Goal: Book appointment/travel/reservation

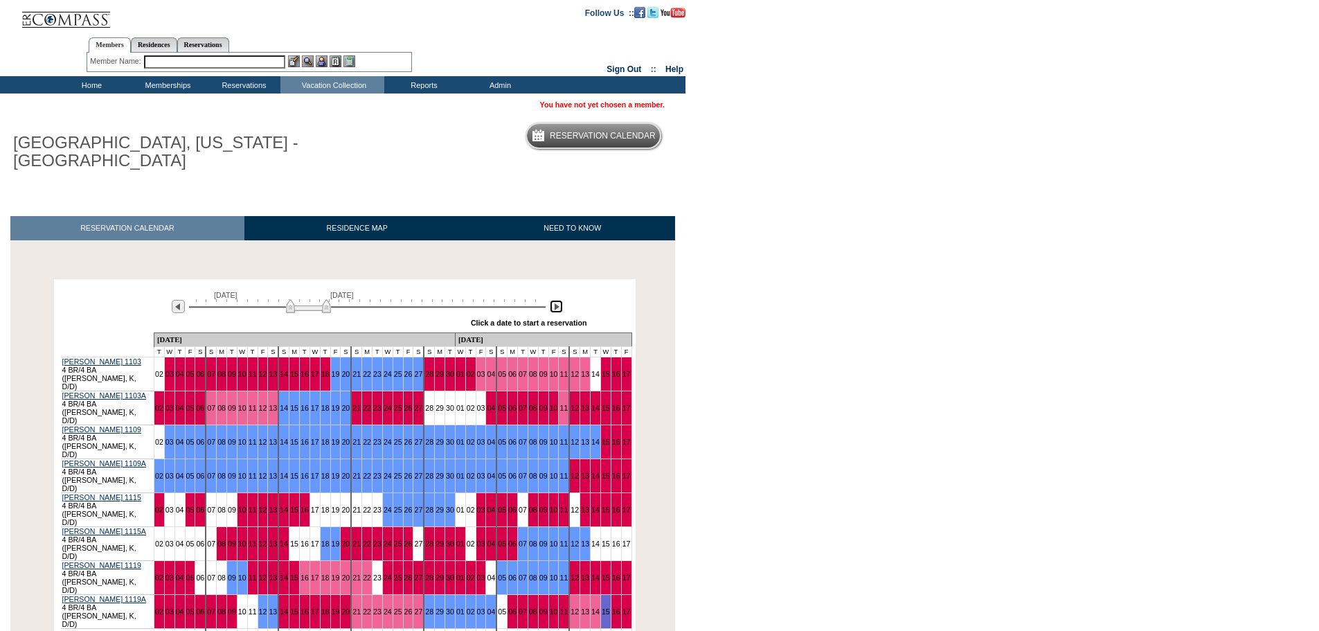
click at [554, 306] on img at bounding box center [556, 306] width 13 height 13
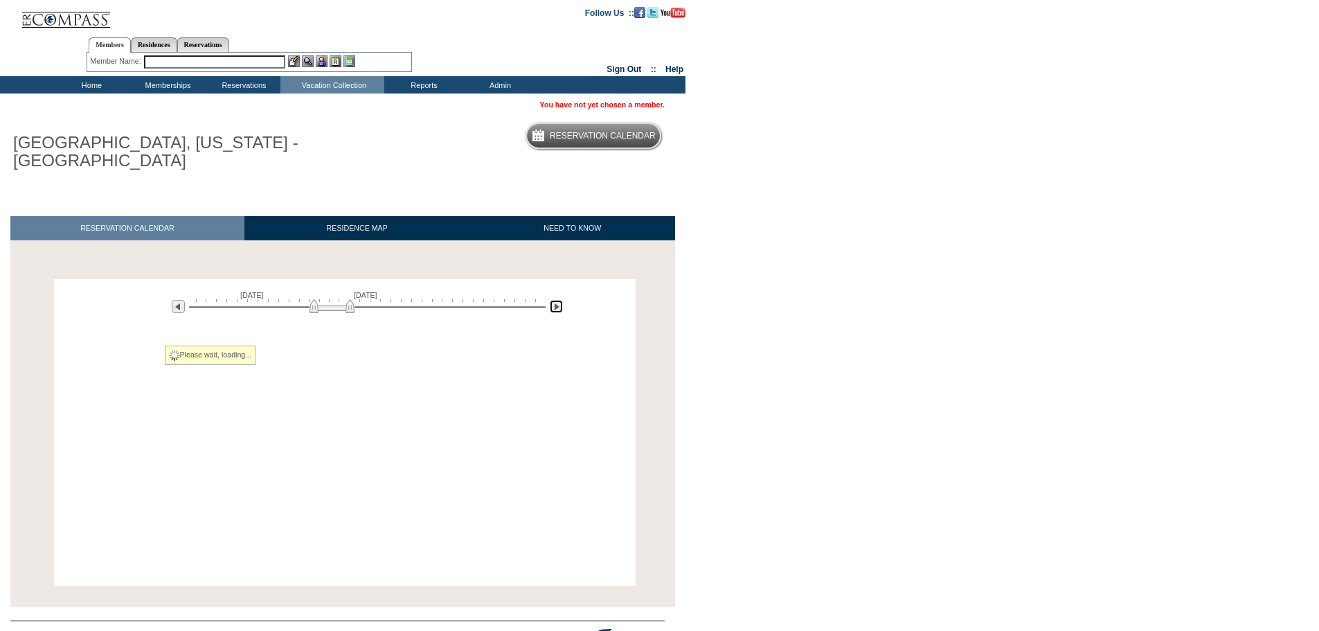
click at [554, 306] on img at bounding box center [556, 306] width 13 height 13
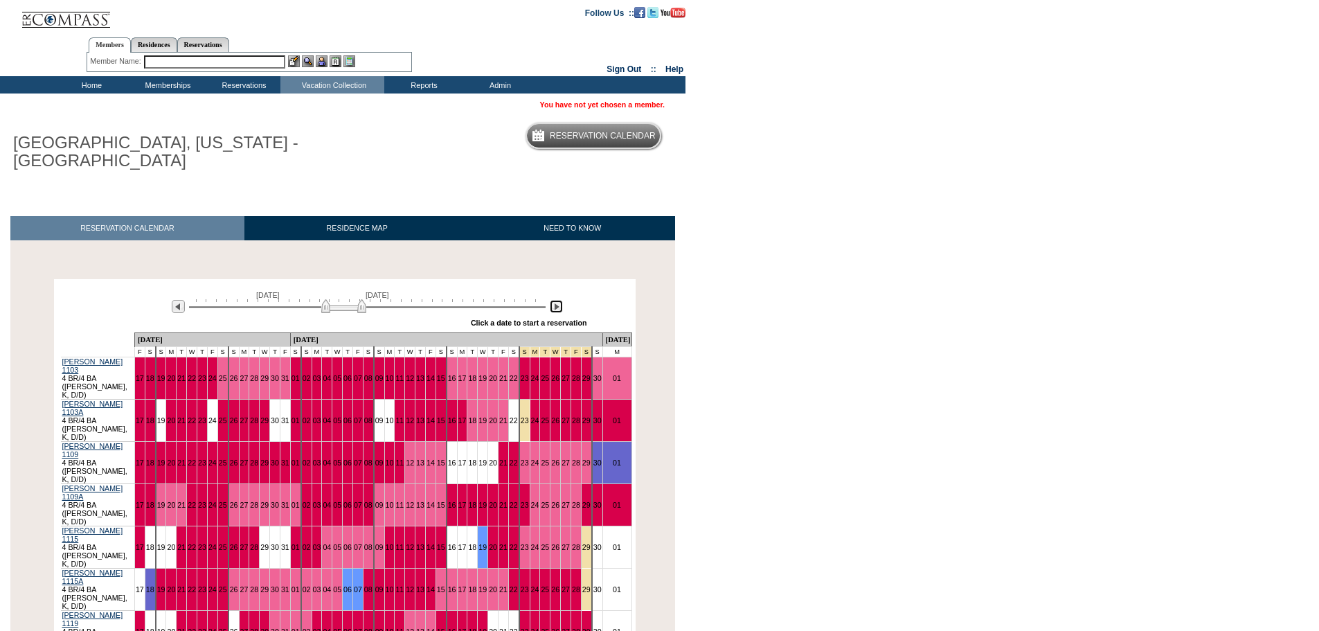
click at [554, 306] on img at bounding box center [556, 306] width 13 height 13
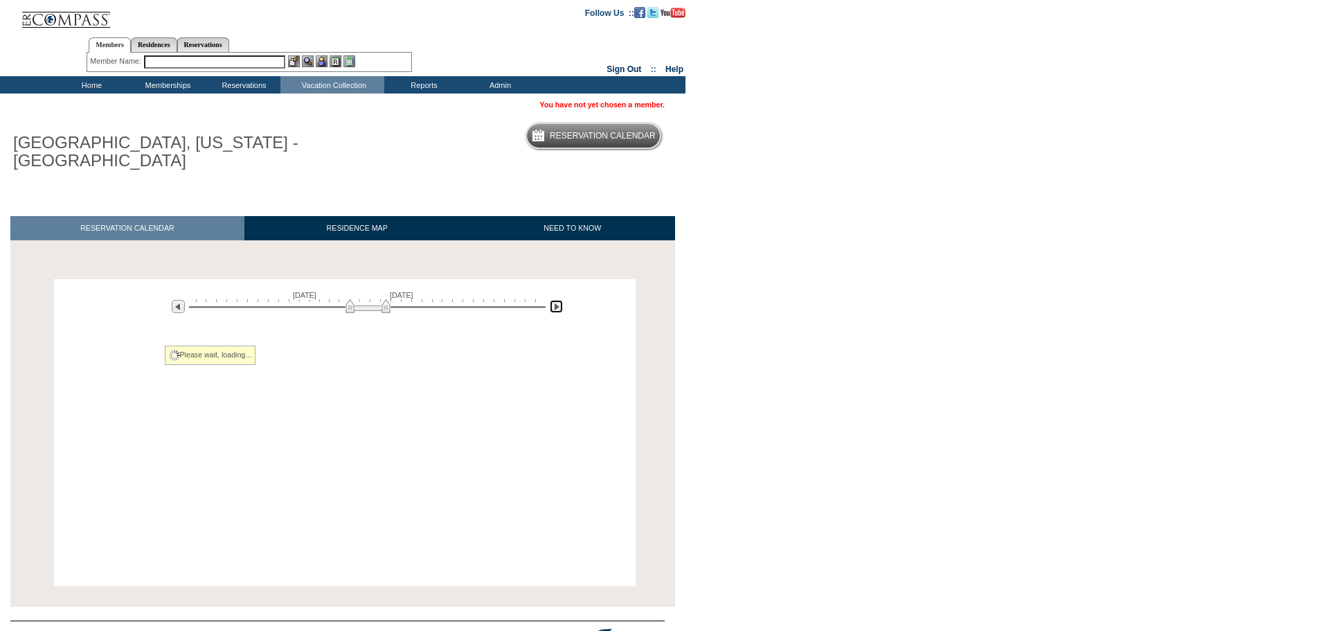
click at [554, 306] on img at bounding box center [556, 306] width 13 height 13
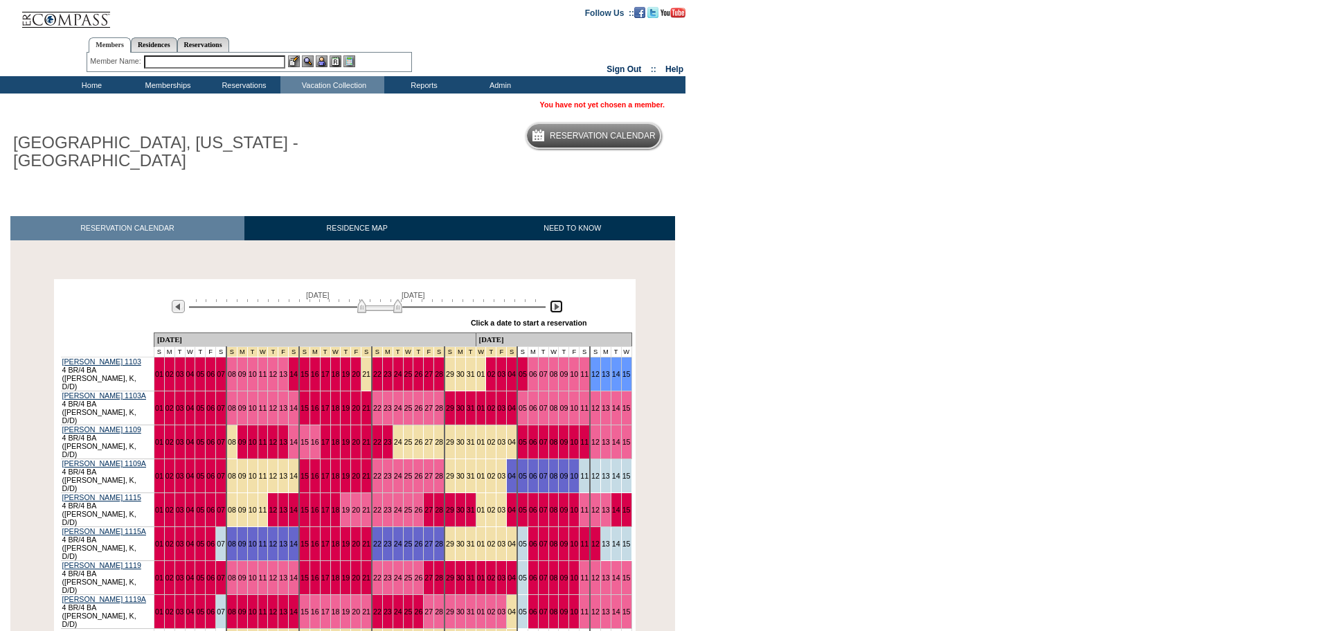
click at [554, 306] on img at bounding box center [556, 306] width 13 height 13
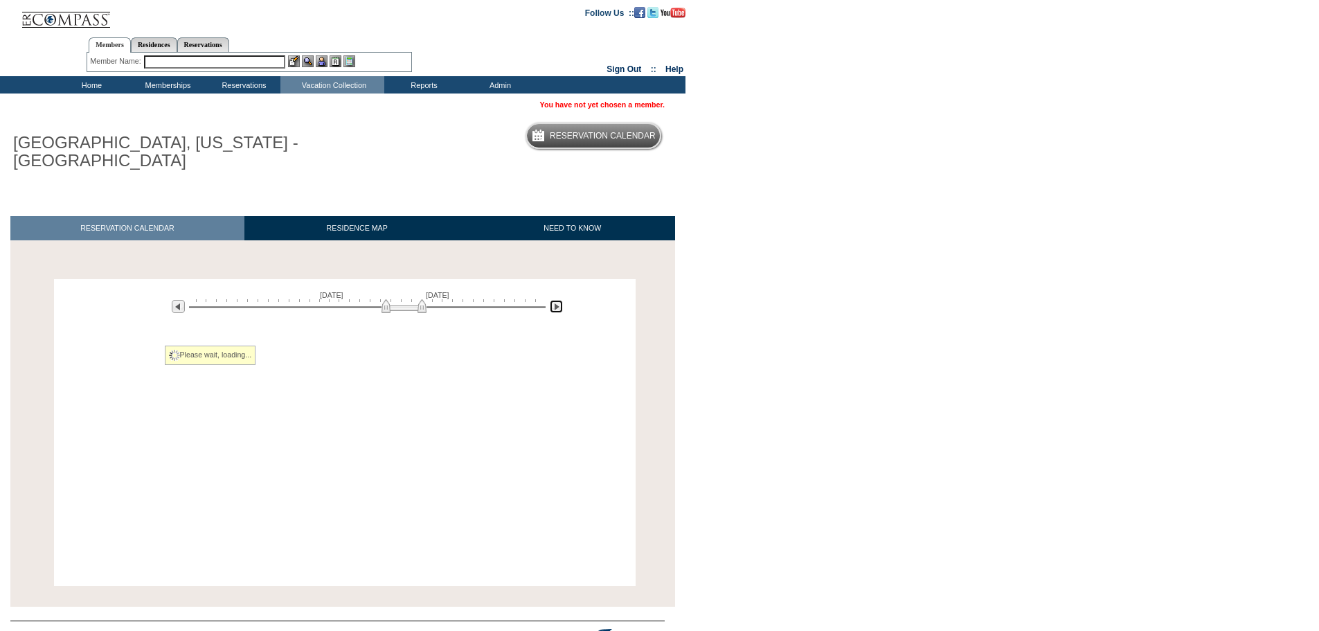
click at [554, 306] on img at bounding box center [556, 306] width 13 height 13
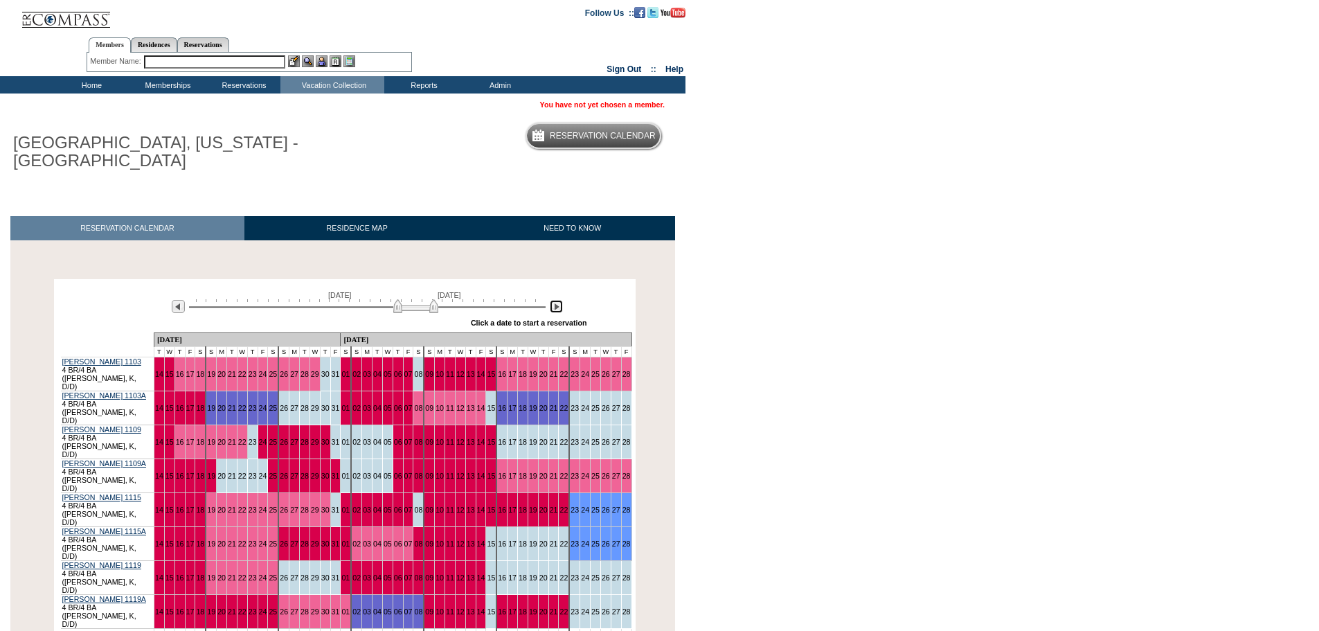
click at [554, 306] on img at bounding box center [556, 306] width 13 height 13
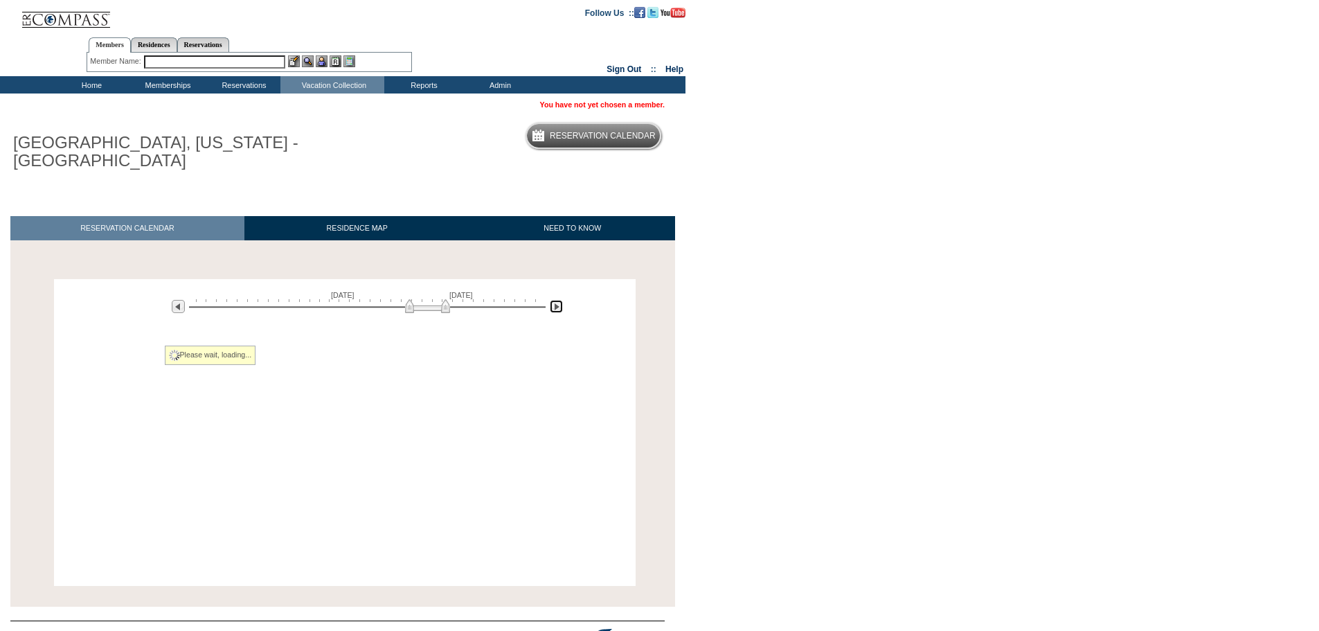
click at [554, 306] on img at bounding box center [556, 306] width 13 height 13
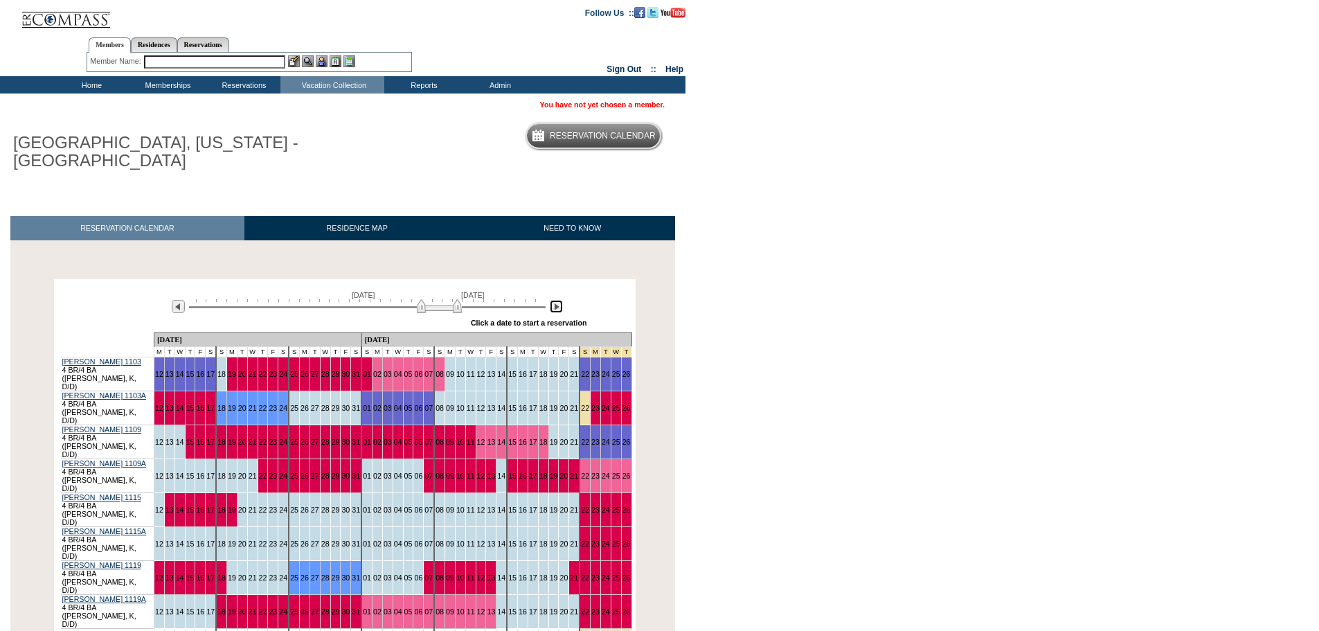
click at [554, 306] on img at bounding box center [556, 306] width 13 height 13
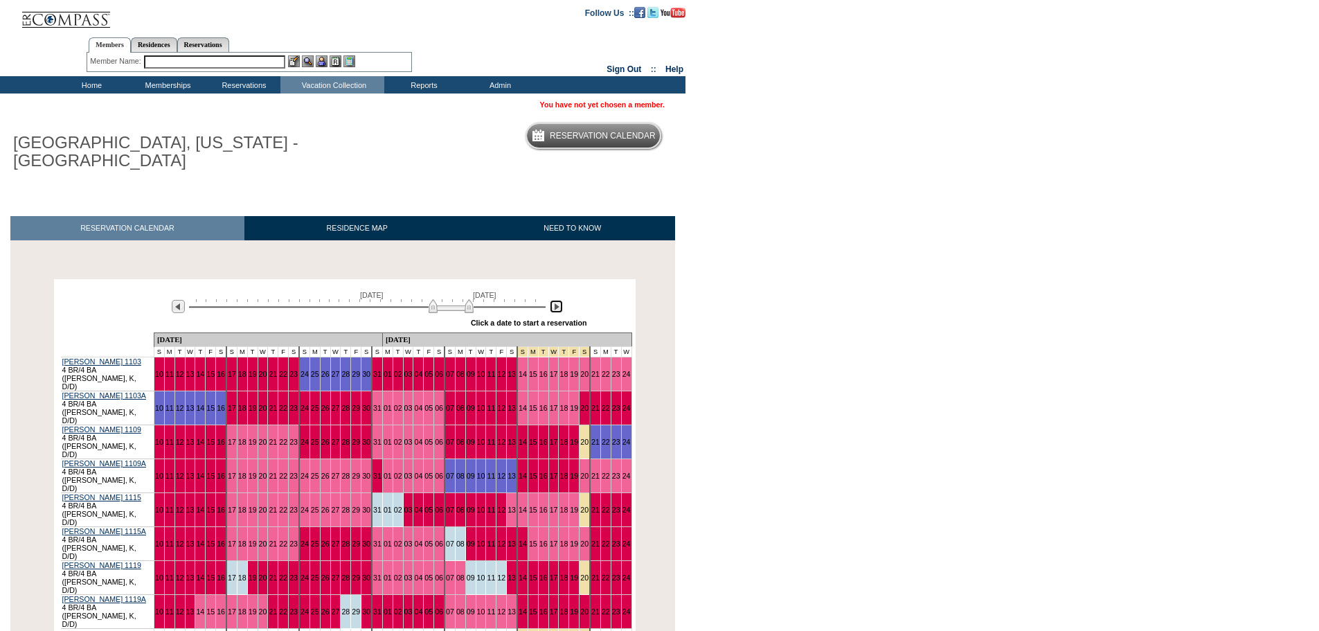
click at [554, 306] on img at bounding box center [556, 306] width 13 height 13
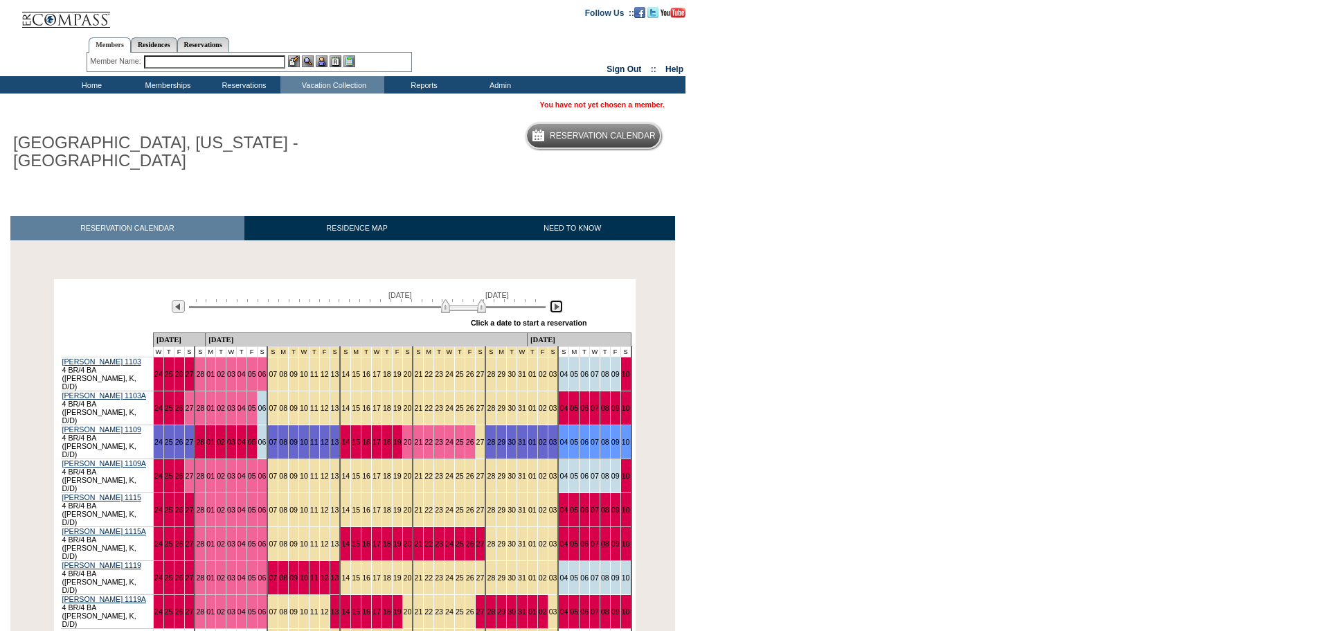
click at [554, 306] on img at bounding box center [556, 306] width 13 height 13
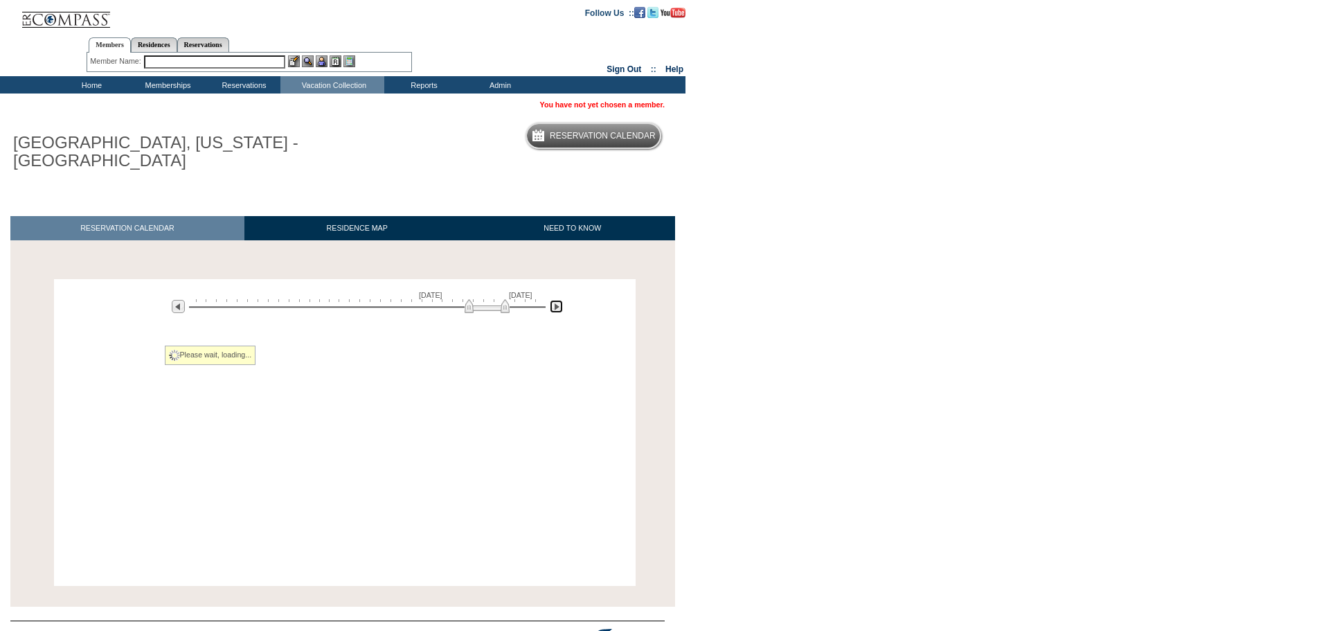
click at [554, 306] on img at bounding box center [556, 306] width 13 height 13
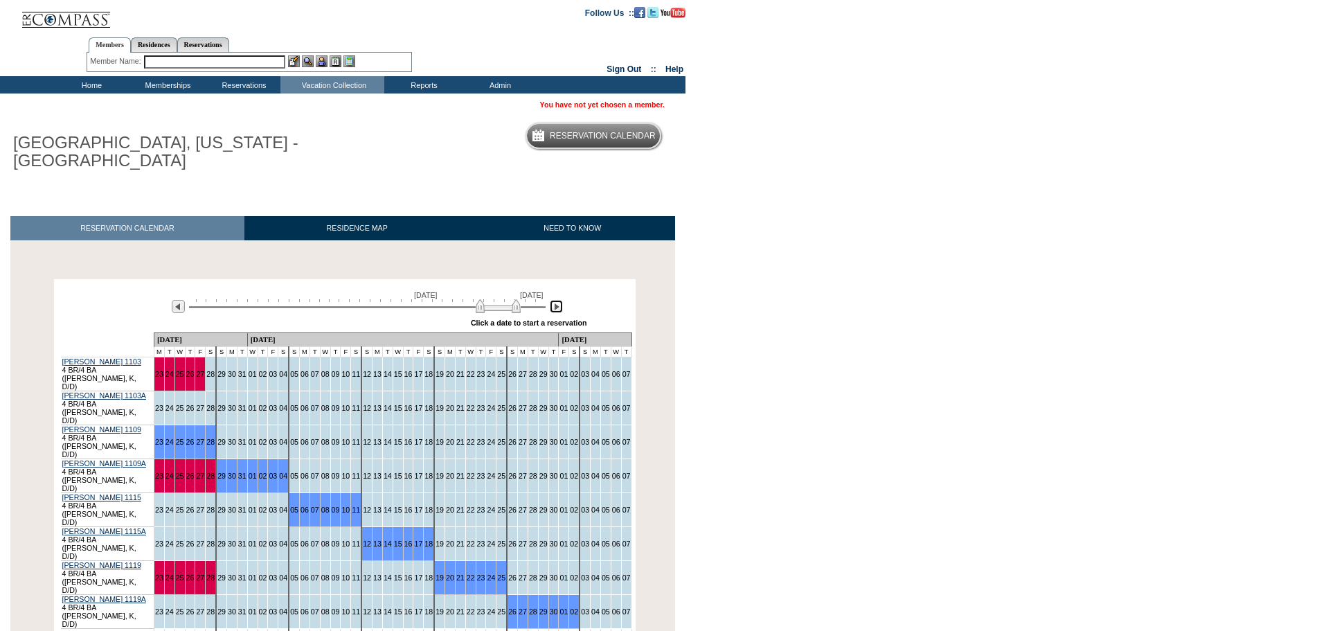
click at [504, 313] on img at bounding box center [498, 306] width 45 height 14
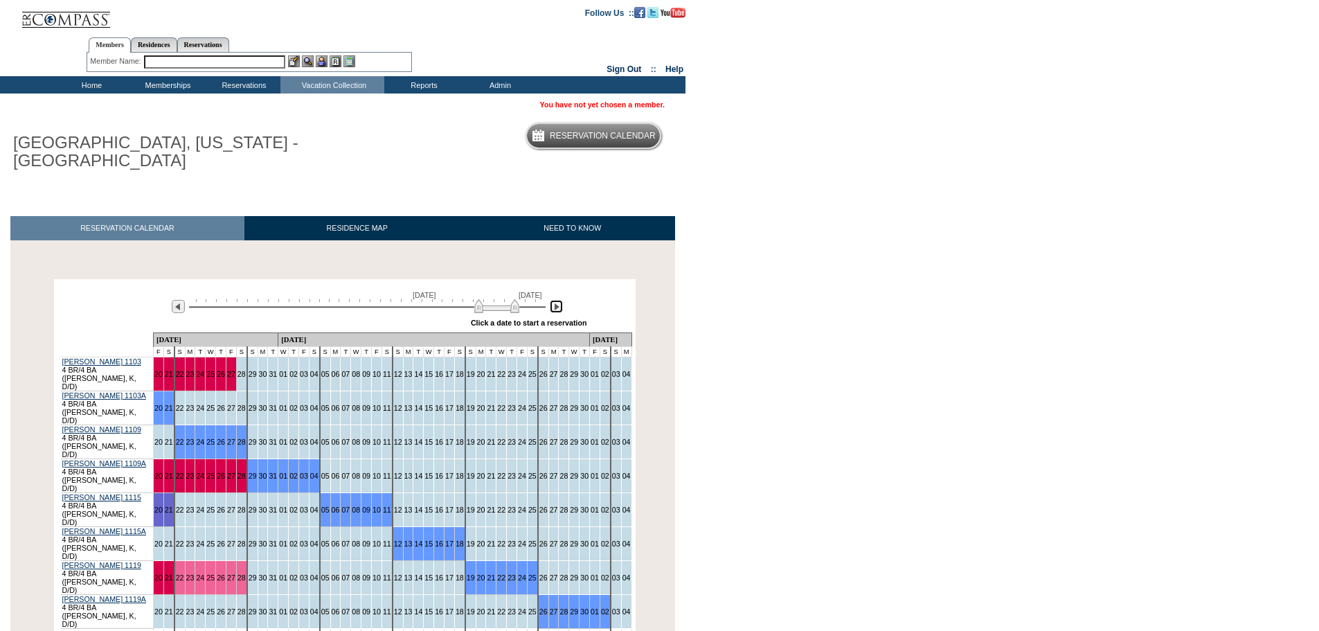
click at [502, 311] on img at bounding box center [496, 306] width 45 height 14
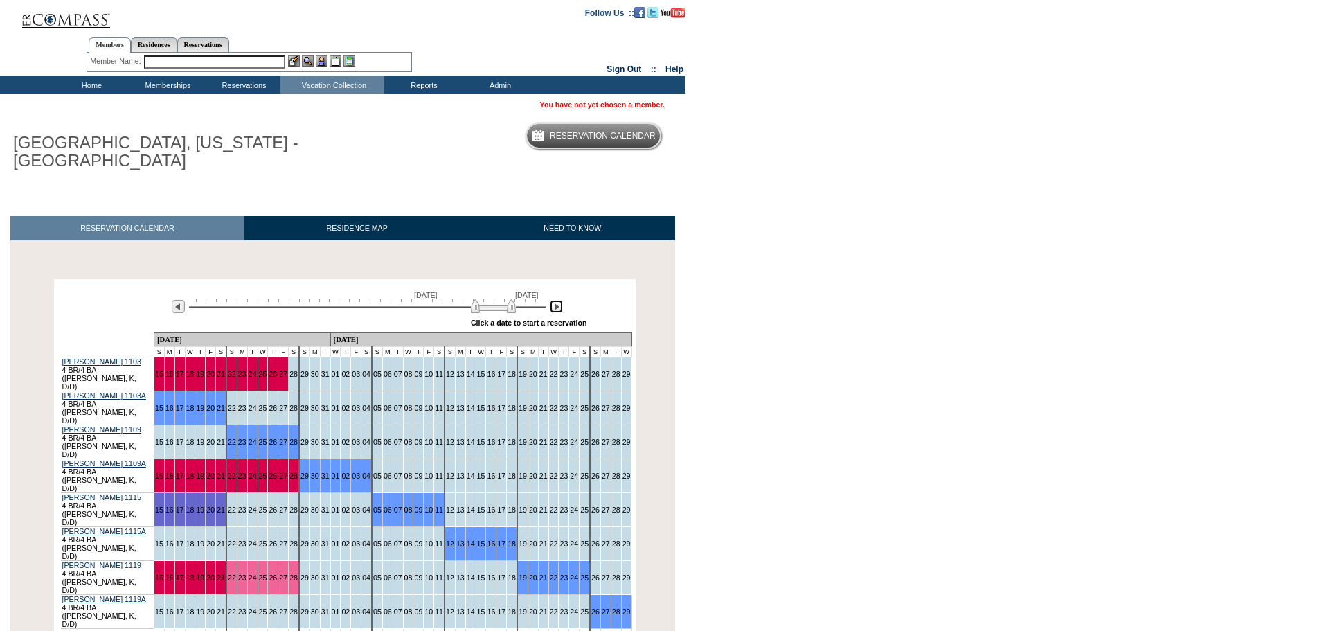
click at [491, 306] on img at bounding box center [493, 306] width 45 height 14
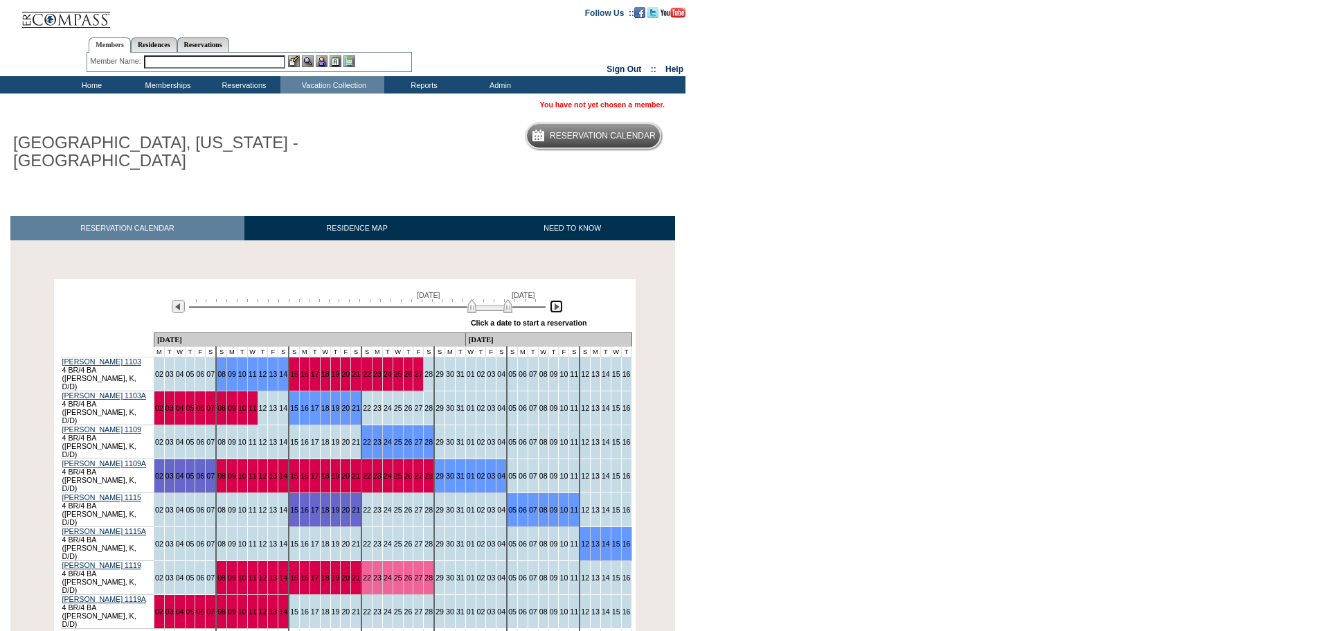
click at [487, 307] on img at bounding box center [489, 306] width 45 height 14
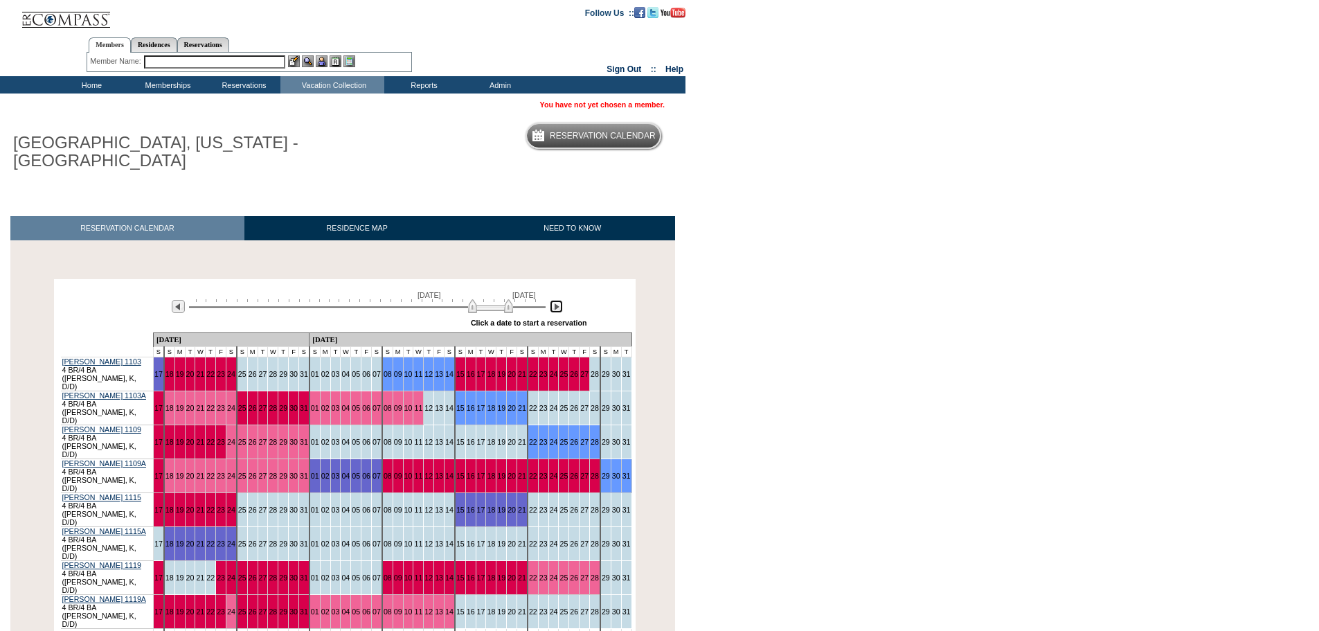
click at [498, 308] on img at bounding box center [490, 306] width 45 height 14
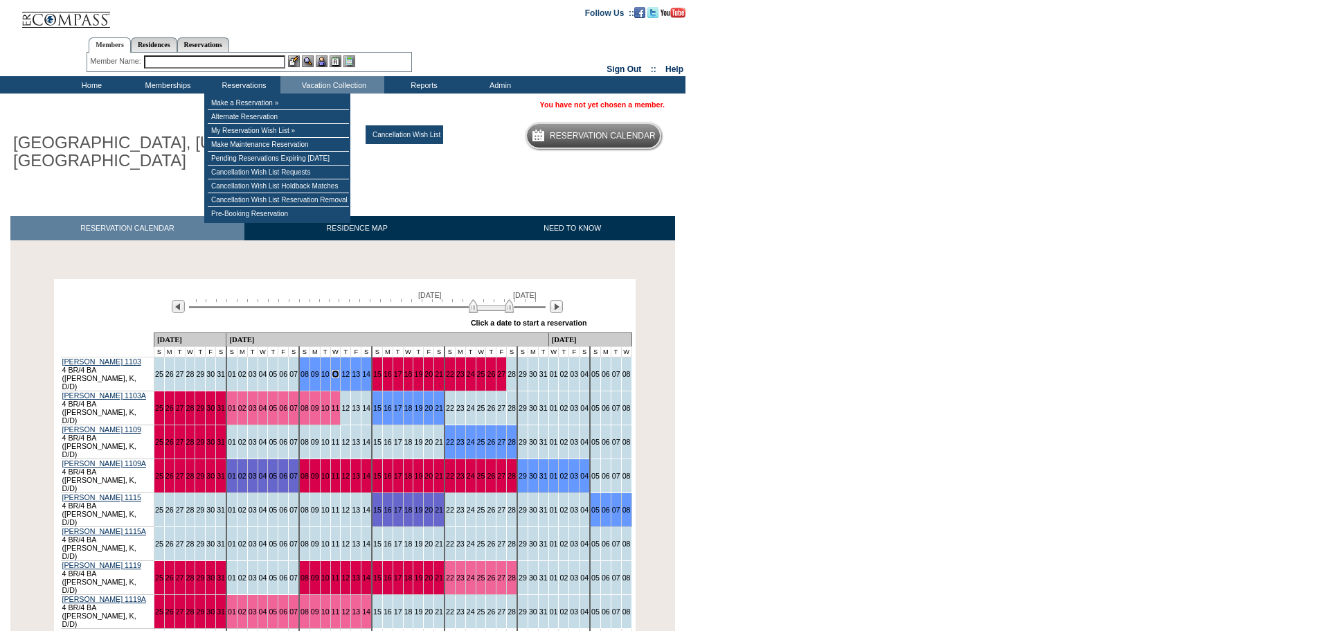
click at [476, 309] on img at bounding box center [491, 306] width 45 height 14
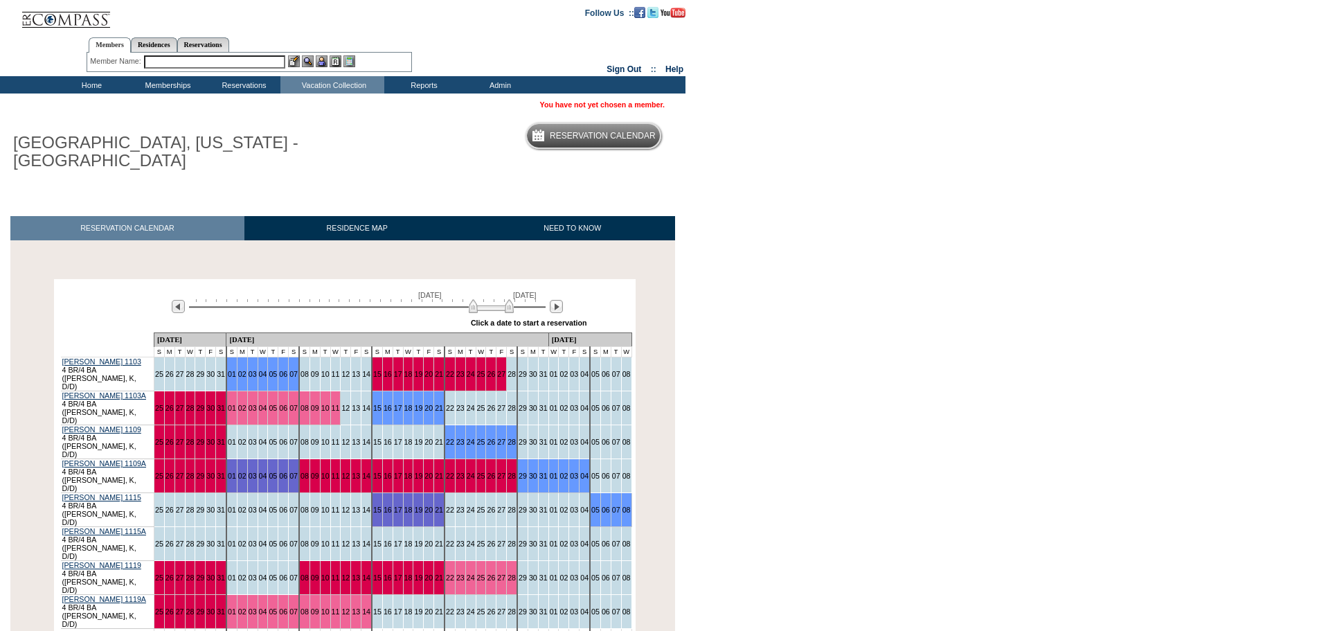
click at [1191, 287] on body "Follow Us ::" at bounding box center [659, 315] width 1319 height 631
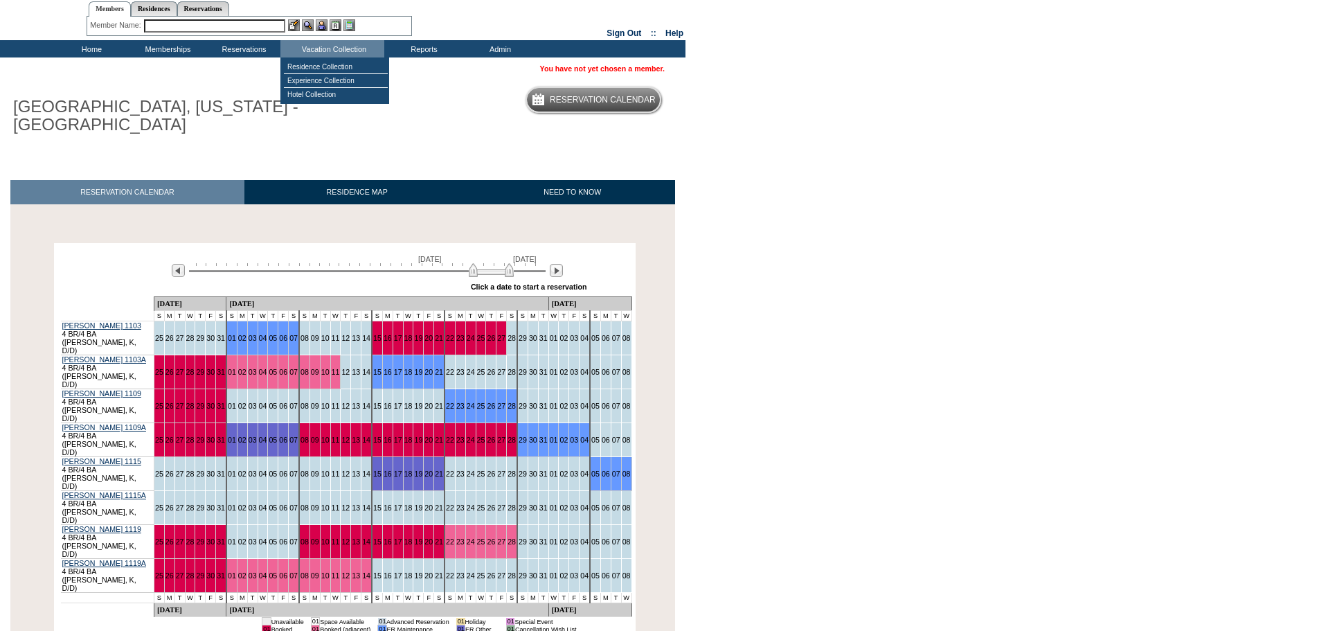
scroll to position [69, 0]
